Goal: Check status: Check status

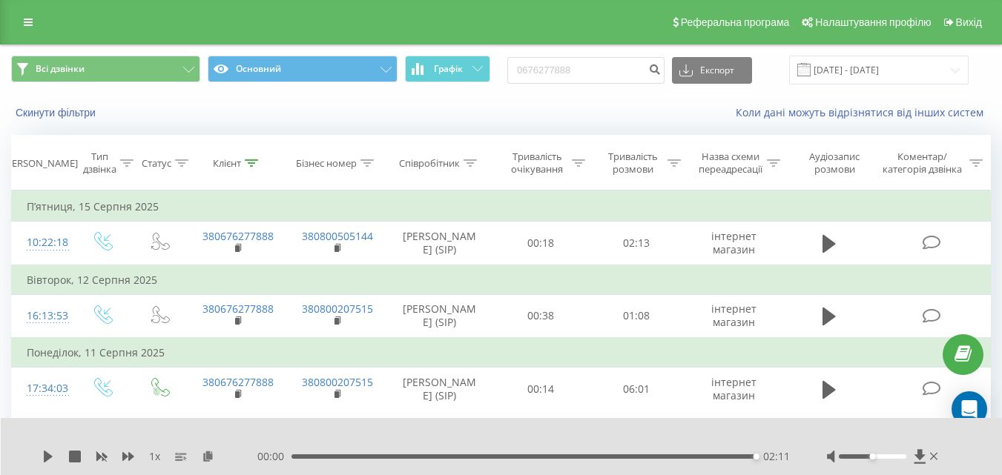
click at [469, 74] on div "Всі дзвінки Основний Графік 0676277888 Експорт .csv .xls .xlsx [DATE] - [DATE]" at bounding box center [500, 70] width 979 height 29
type input "0675311500"
click at [661, 72] on icon "submit" at bounding box center [654, 67] width 13 height 9
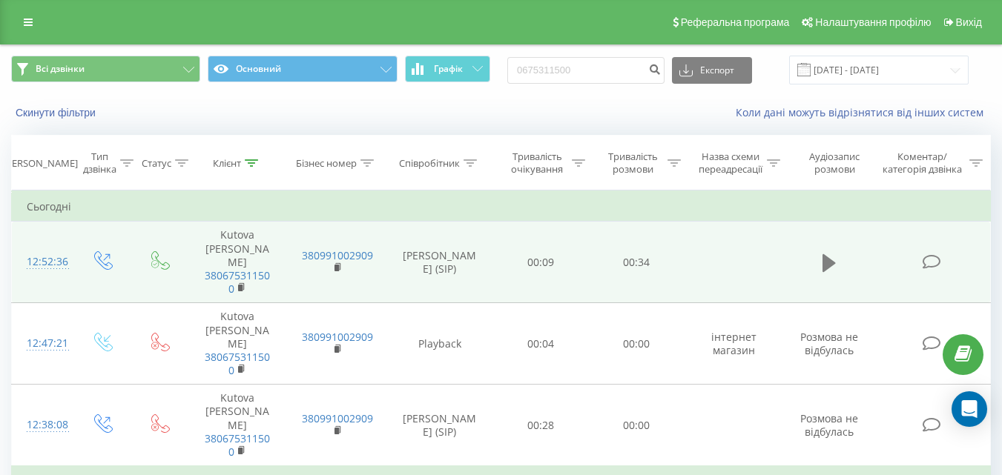
click at [828, 254] on icon at bounding box center [828, 263] width 13 height 18
